Goal: Navigation & Orientation: Find specific page/section

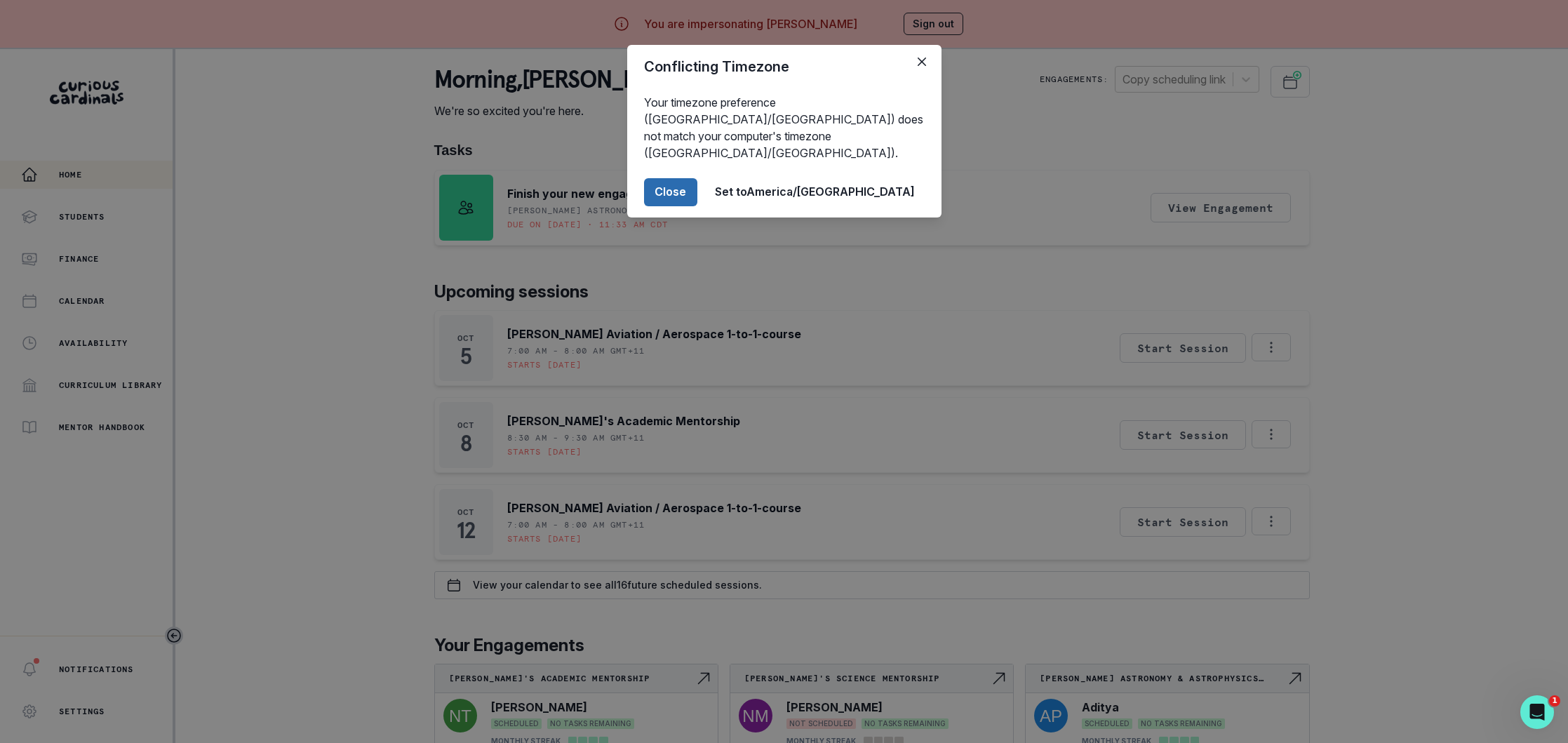
click at [697, 178] on button "Close" at bounding box center [670, 191] width 54 height 28
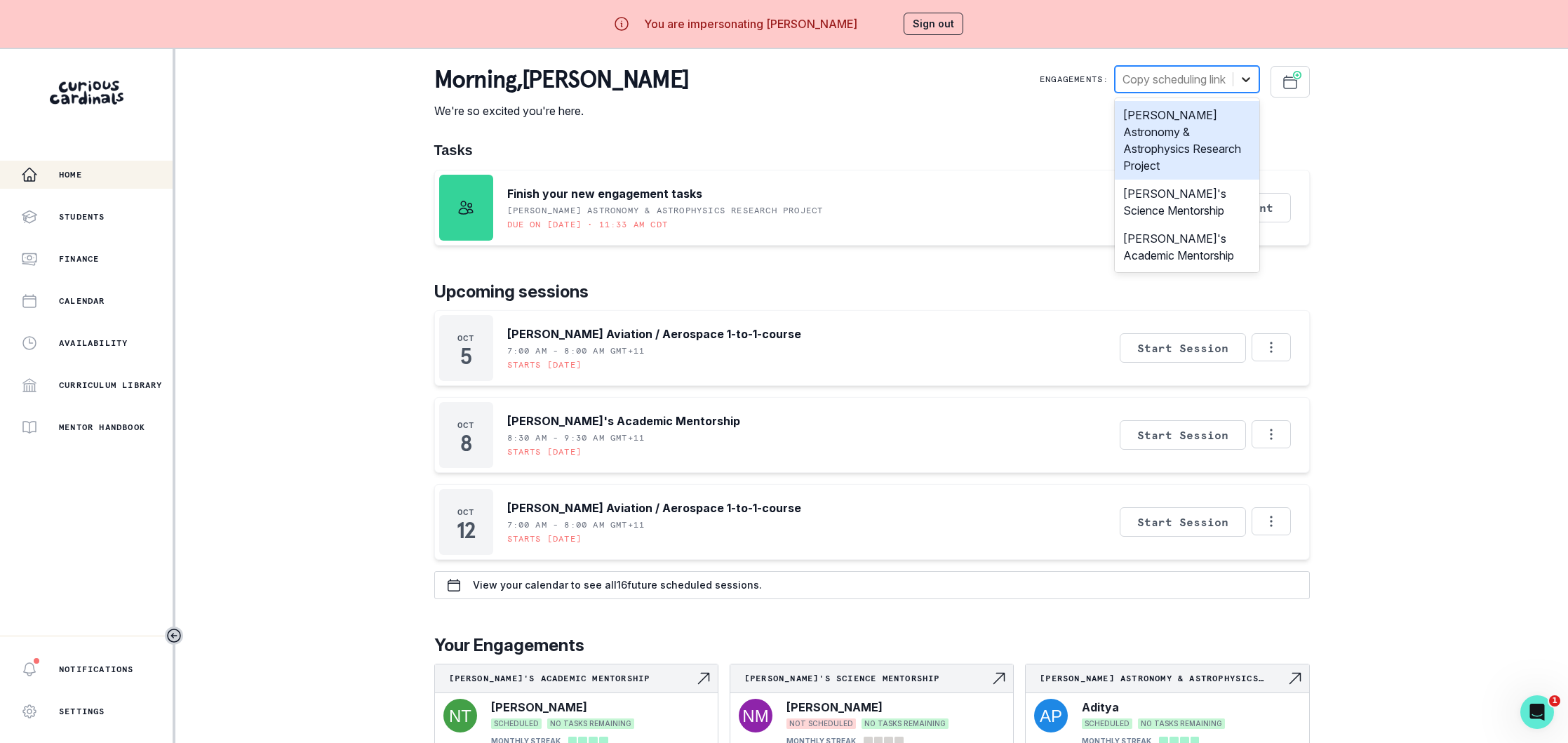
click at [1239, 80] on icon at bounding box center [1246, 80] width 14 height 14
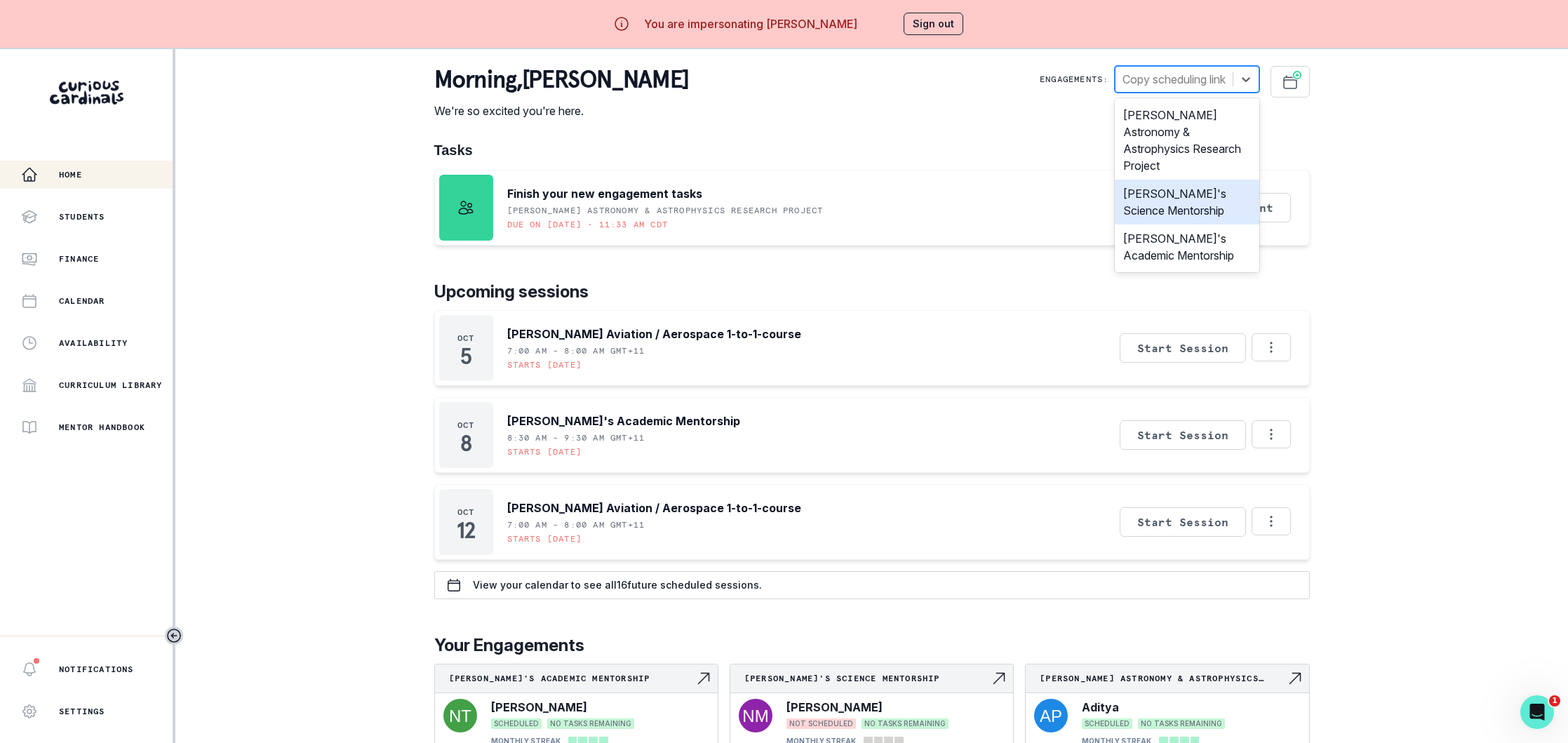
click at [1161, 187] on div "[PERSON_NAME]'s Science Mentorship" at bounding box center [1187, 202] width 145 height 45
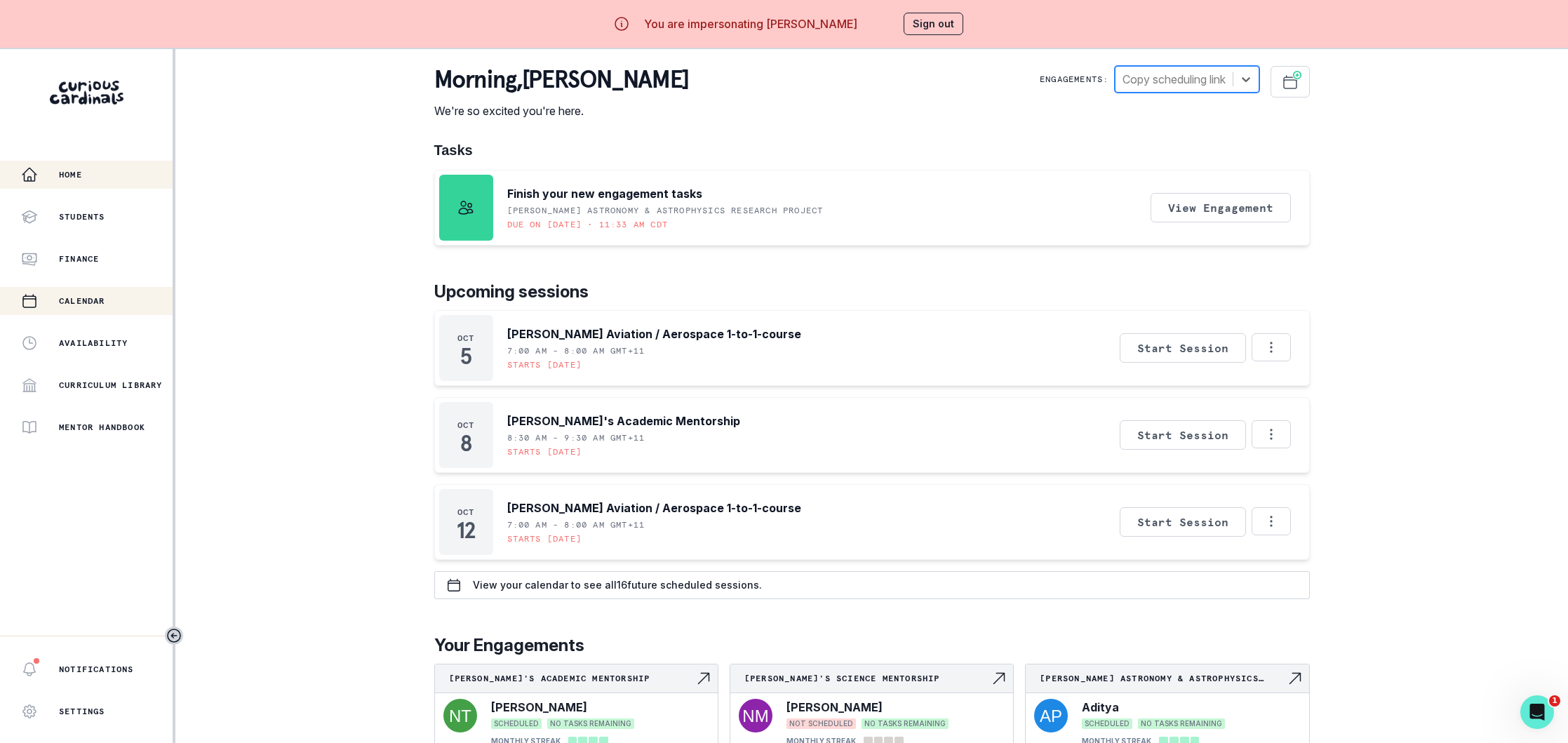
click at [97, 295] on p "Calendar" at bounding box center [82, 300] width 46 height 12
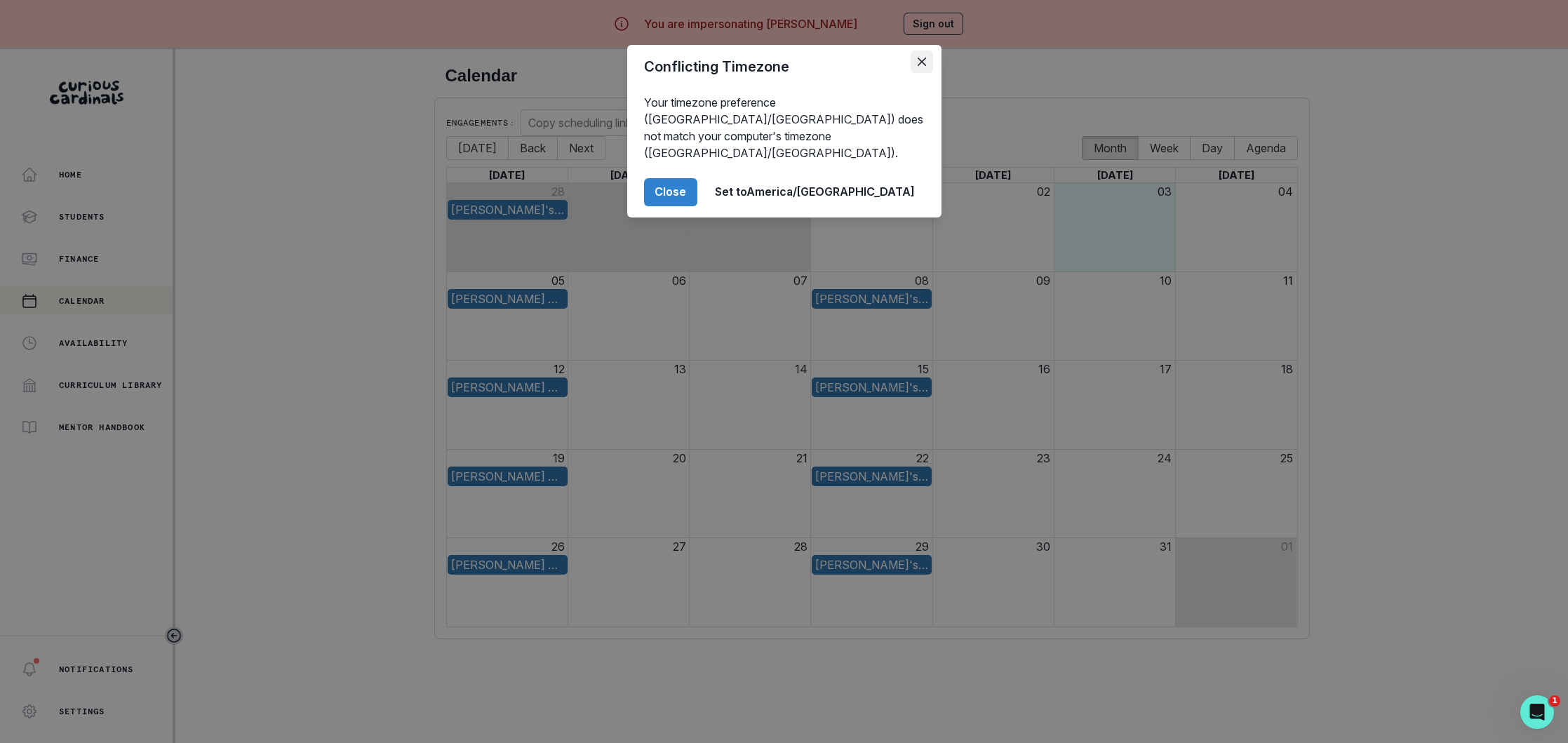
click at [923, 57] on icon "Close" at bounding box center [921, 61] width 8 height 8
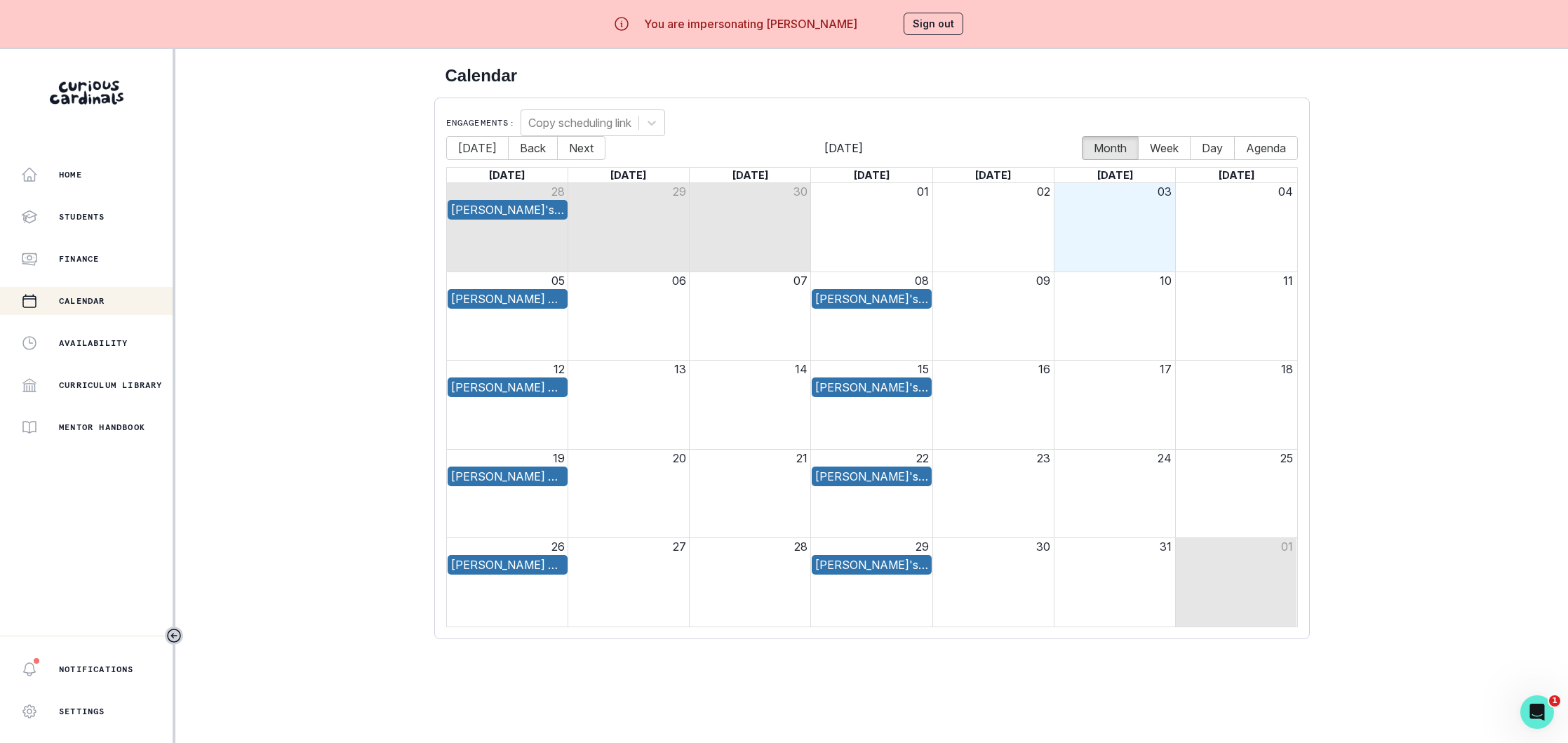
click at [933, 27] on button "Sign out" at bounding box center [933, 23] width 60 height 22
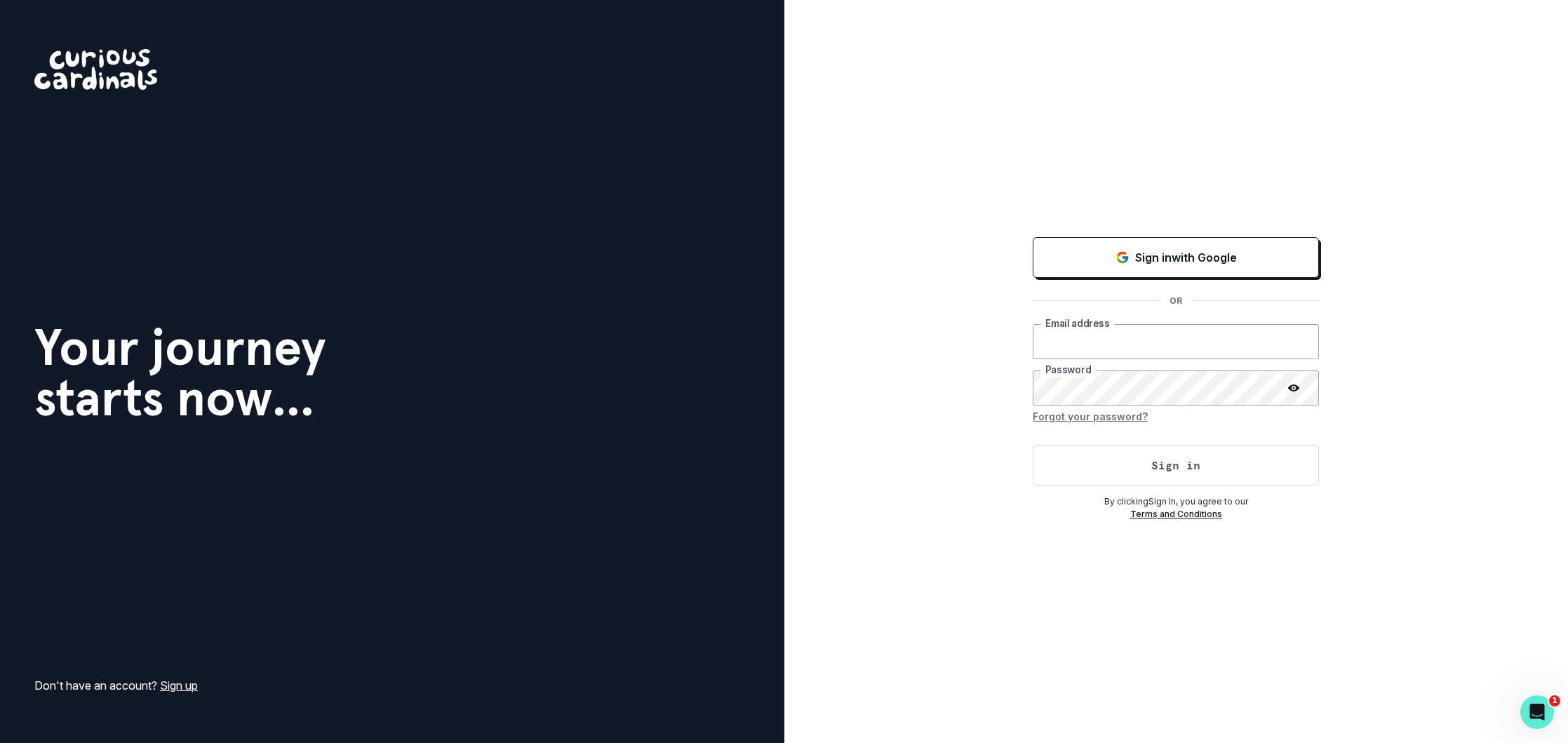
type input "[EMAIL_ADDRESS][DOMAIN_NAME]"
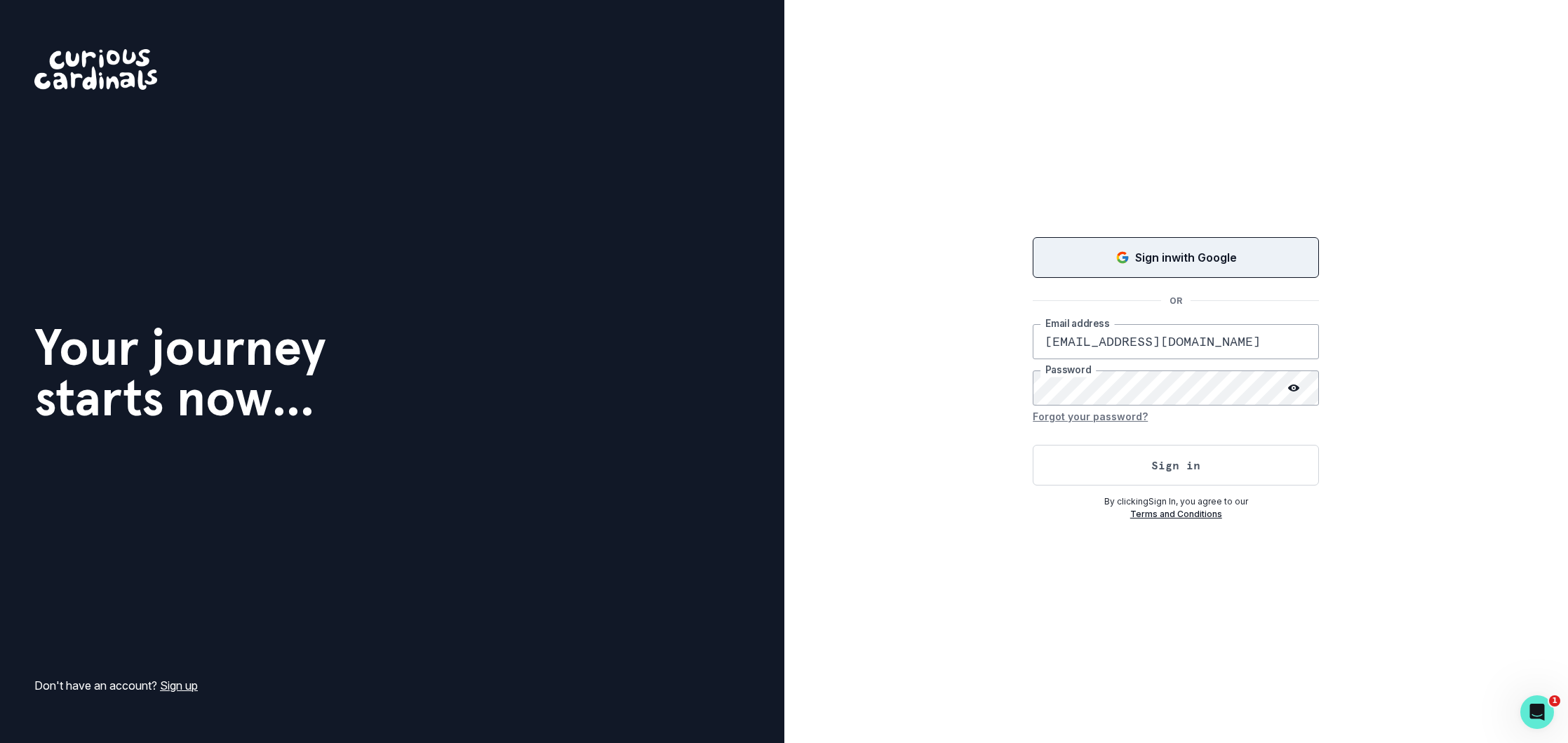
click at [1145, 254] on p "Sign in with Google" at bounding box center [1186, 258] width 102 height 17
